Goal: Task Accomplishment & Management: Complete application form

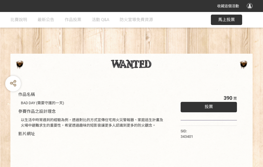
click at [250, 11] on div "收藏這個活動" at bounding box center [131, 6] width 263 height 12
click at [163, 51] on div "作品名稱 BAD DAY (需要守護的一天) 參賽作品之設計理念 以生活中時常遇到的經驗為例，透過對比的方式宣傳住宅用火災警報器、家庭逃生計畫及火場中避難求生…" at bounding box center [131, 121] width 263 height 219
click at [207, 105] on span "投票" at bounding box center [208, 106] width 8 height 5
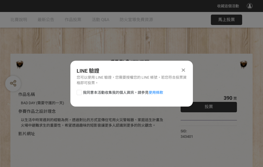
click at [79, 91] on div at bounding box center [79, 92] width 5 height 5
checkbox input "true"
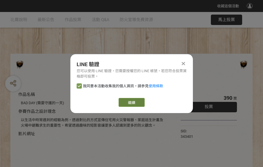
click at [131, 102] on link "繼續" at bounding box center [131, 102] width 26 height 9
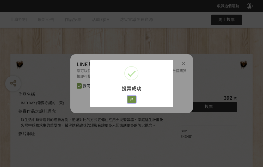
click at [130, 98] on button "好" at bounding box center [131, 99] width 8 height 7
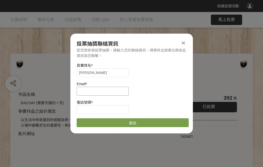
click at [104, 91] on input at bounding box center [103, 91] width 52 height 9
type input "[EMAIL_ADDRESS][DOMAIN_NAME]"
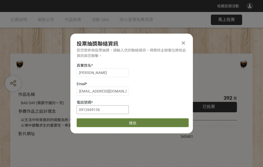
type input "0912669136"
click at [91, 121] on button "送出" at bounding box center [133, 122] width 112 height 9
